Goal: Task Accomplishment & Management: Use online tool/utility

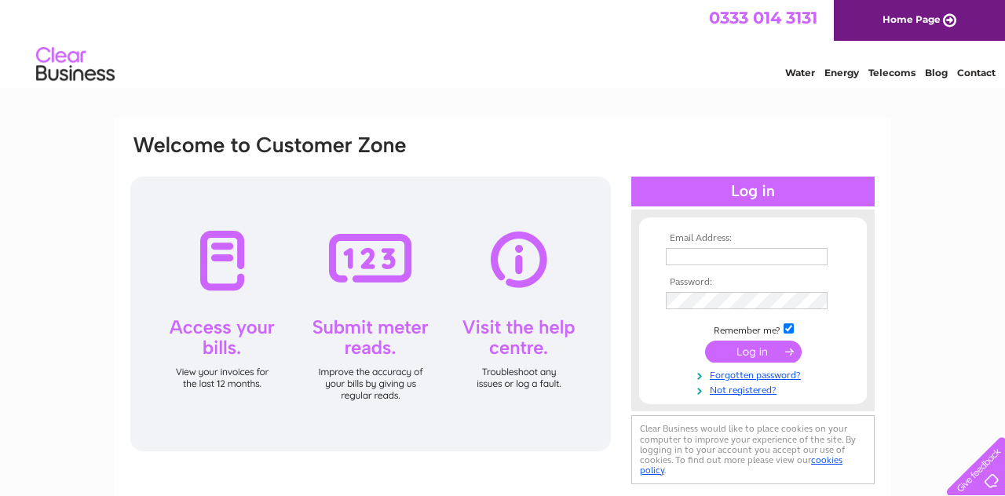
type input "[PERSON_NAME][EMAIL_ADDRESS][DOMAIN_NAME]"
click at [743, 345] on input "submit" at bounding box center [753, 352] width 97 height 22
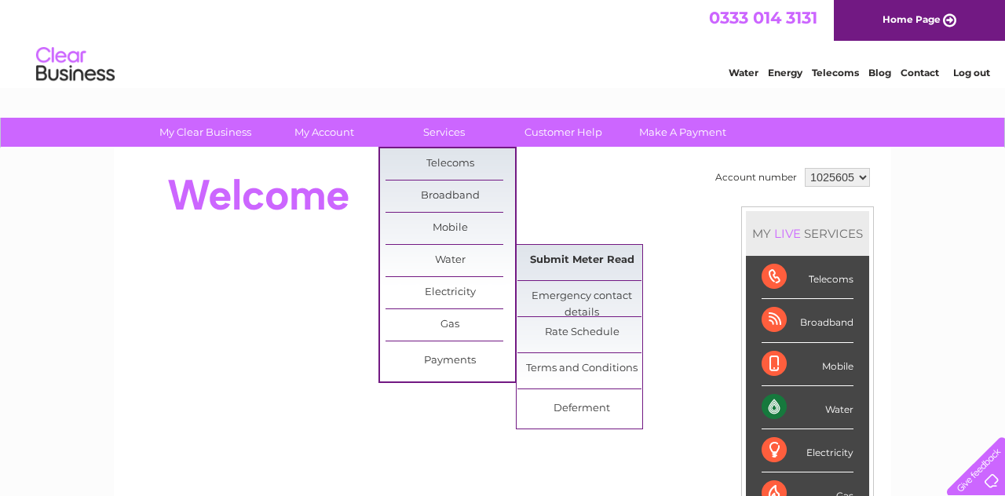
click at [575, 254] on link "Submit Meter Read" at bounding box center [583, 260] width 130 height 31
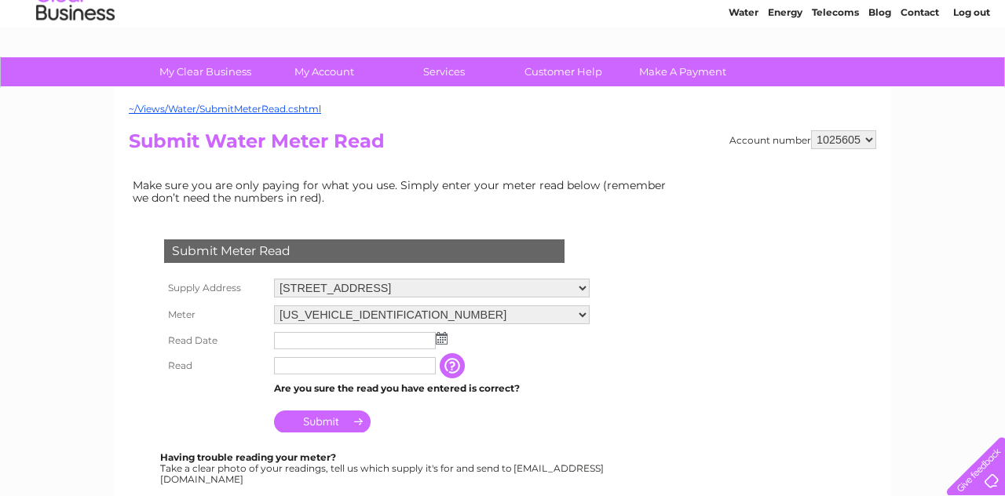
scroll to position [126, 0]
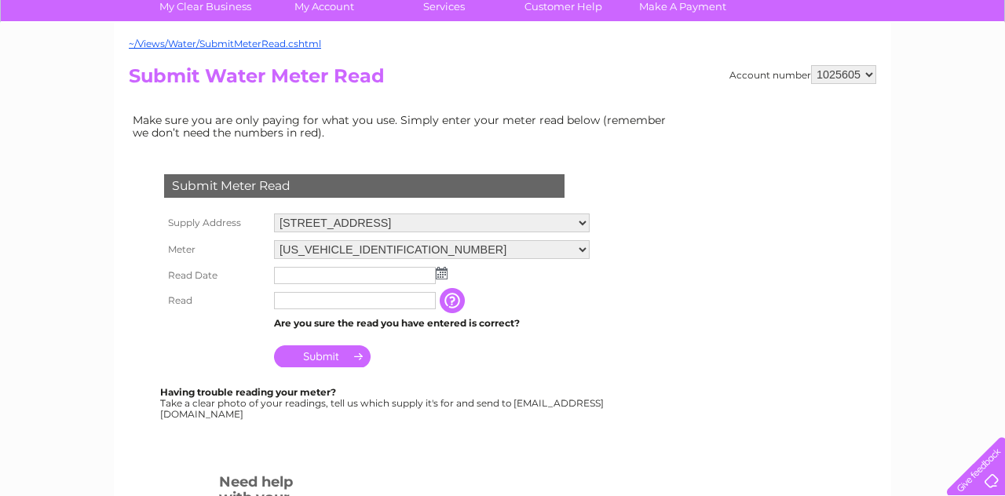
click at [441, 276] on img at bounding box center [442, 273] width 12 height 13
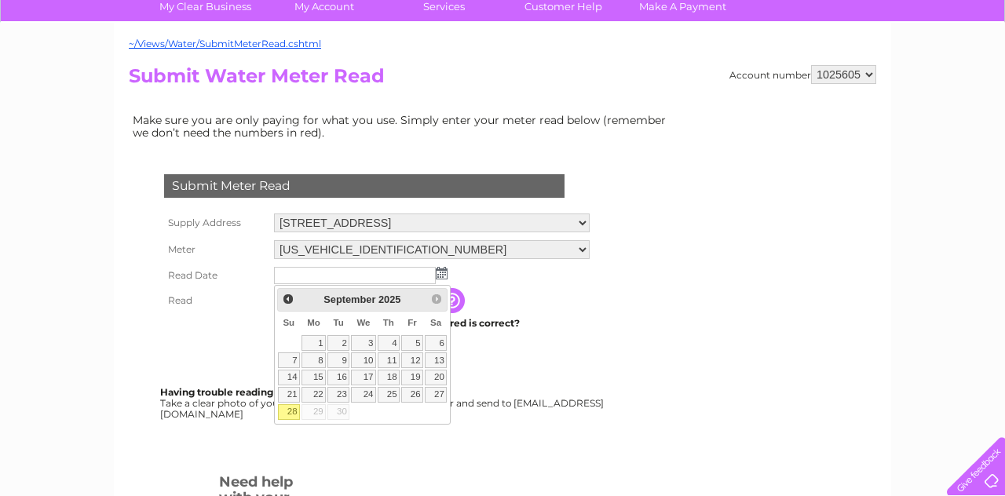
click at [284, 411] on link "28" at bounding box center [289, 413] width 22 height 16
type input "2025/09/28"
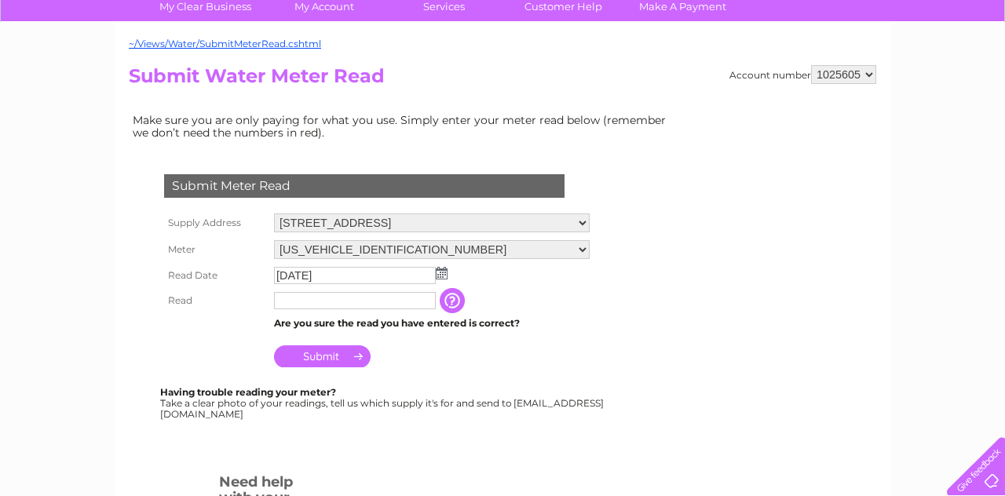
click at [310, 299] on input "text" at bounding box center [355, 300] width 162 height 17
type input "18181"
click at [310, 360] on input "Submit" at bounding box center [322, 357] width 97 height 22
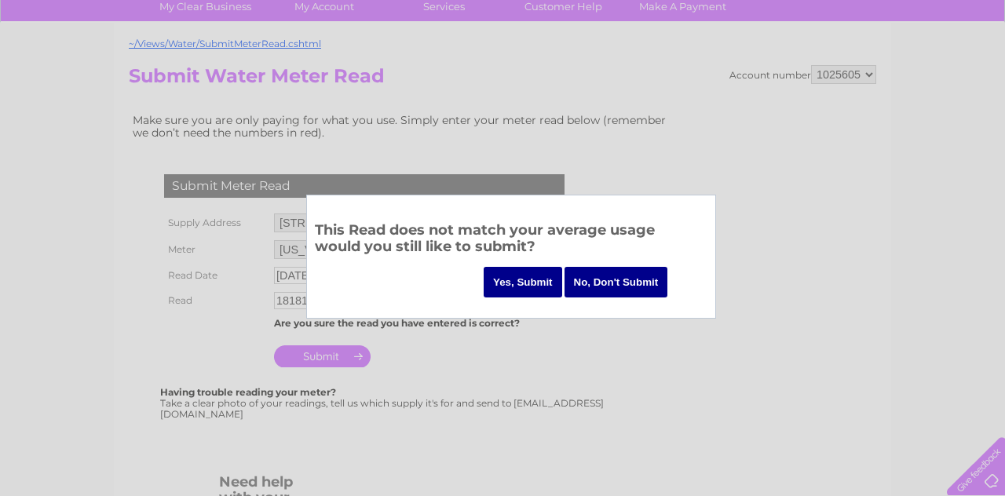
click at [512, 290] on input "Yes, Submit" at bounding box center [523, 282] width 79 height 31
